Goal: Navigation & Orientation: Find specific page/section

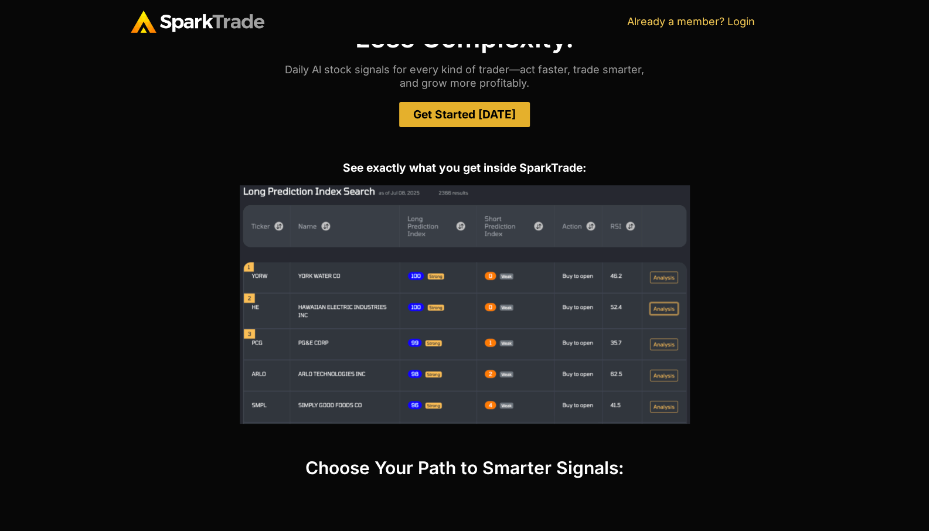
scroll to position [81, 0]
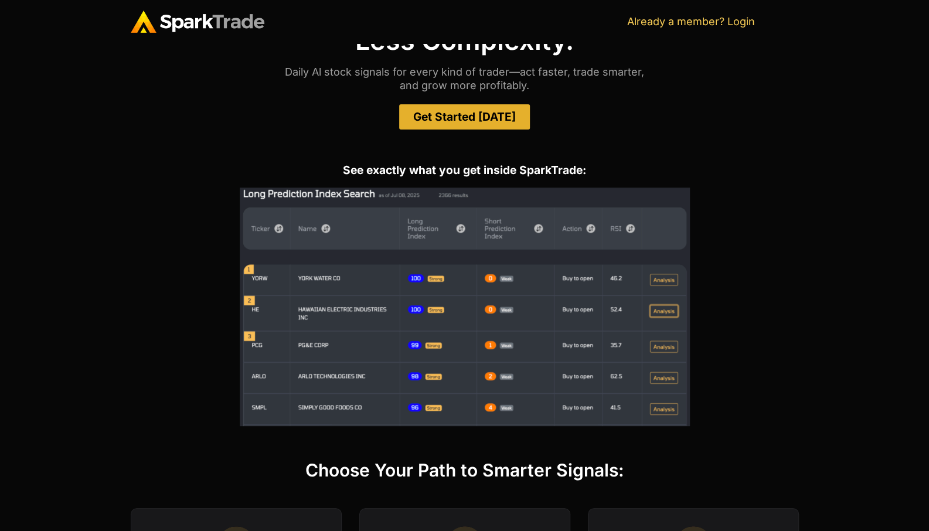
click at [472, 114] on span "Get Started Today" at bounding box center [464, 116] width 103 height 11
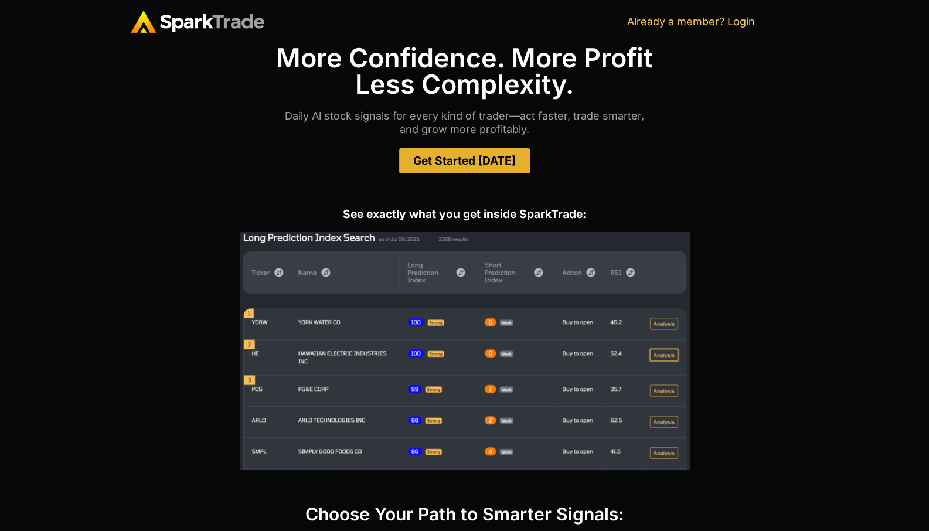
scroll to position [0, 0]
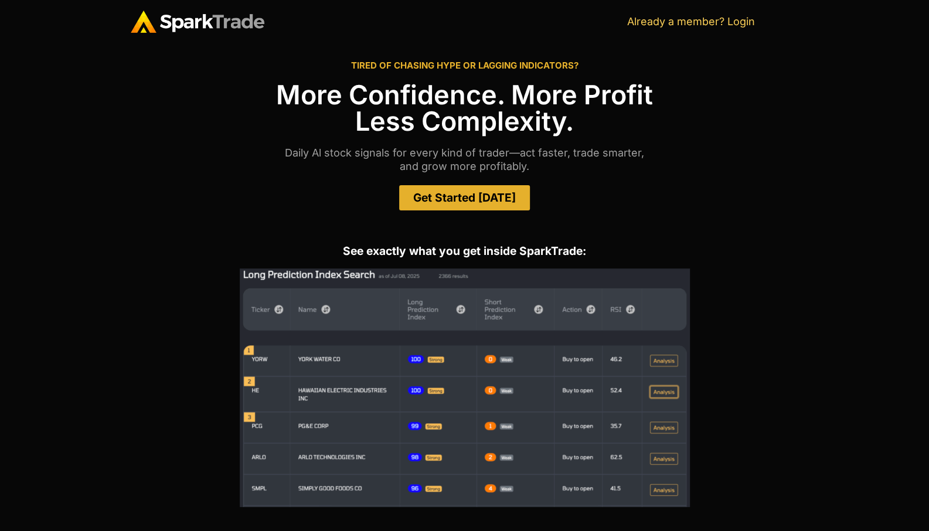
click at [475, 202] on span "Get Started Today" at bounding box center [464, 197] width 103 height 11
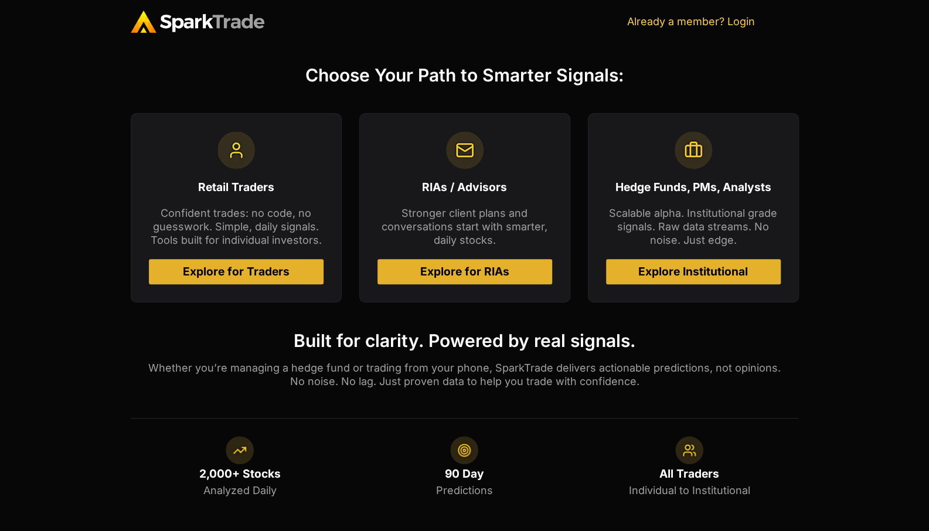
scroll to position [481, 0]
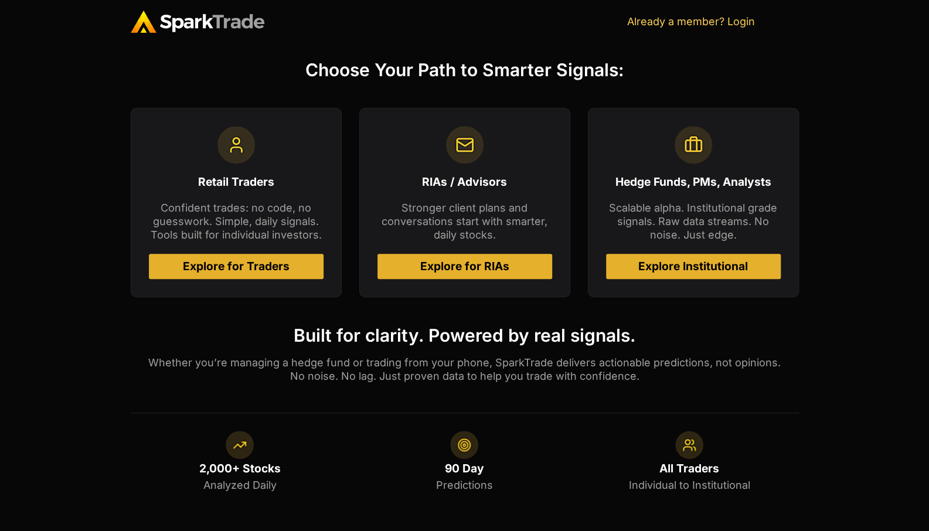
click at [213, 265] on span "Explore for Traders" at bounding box center [236, 266] width 107 height 11
